Goal: Navigation & Orientation: Understand site structure

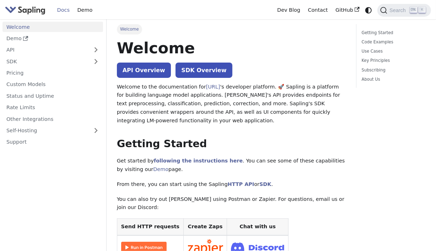
click at [37, 11] on img "Main" at bounding box center [25, 10] width 41 height 10
